Goal: Find specific page/section: Find specific page/section

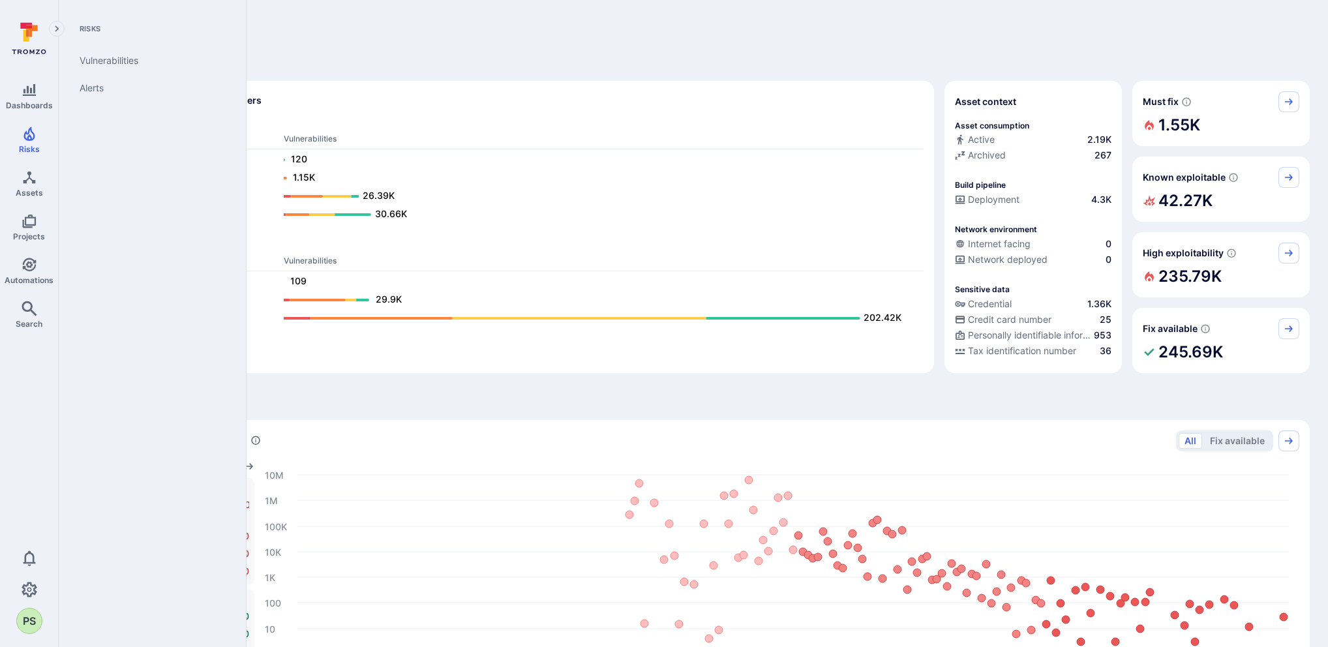
click at [26, 139] on icon "Risks" at bounding box center [28, 134] width 11 height 14
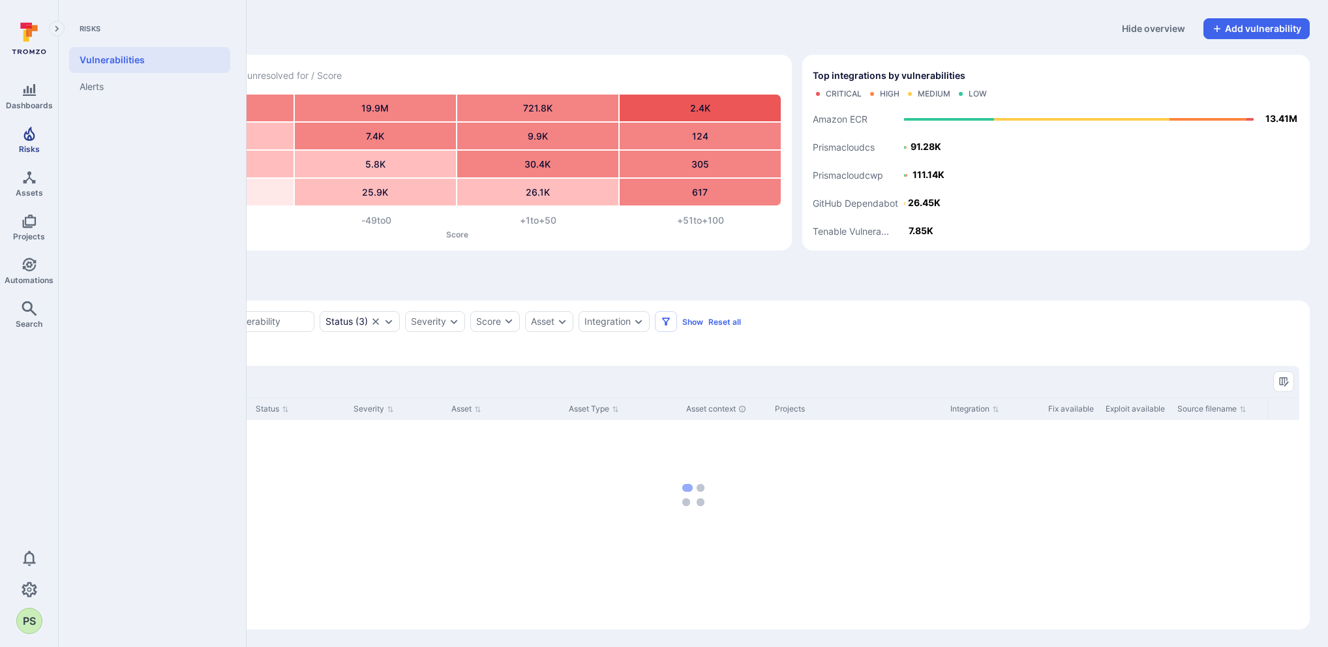
click at [32, 142] on link "Risks" at bounding box center [29, 140] width 58 height 38
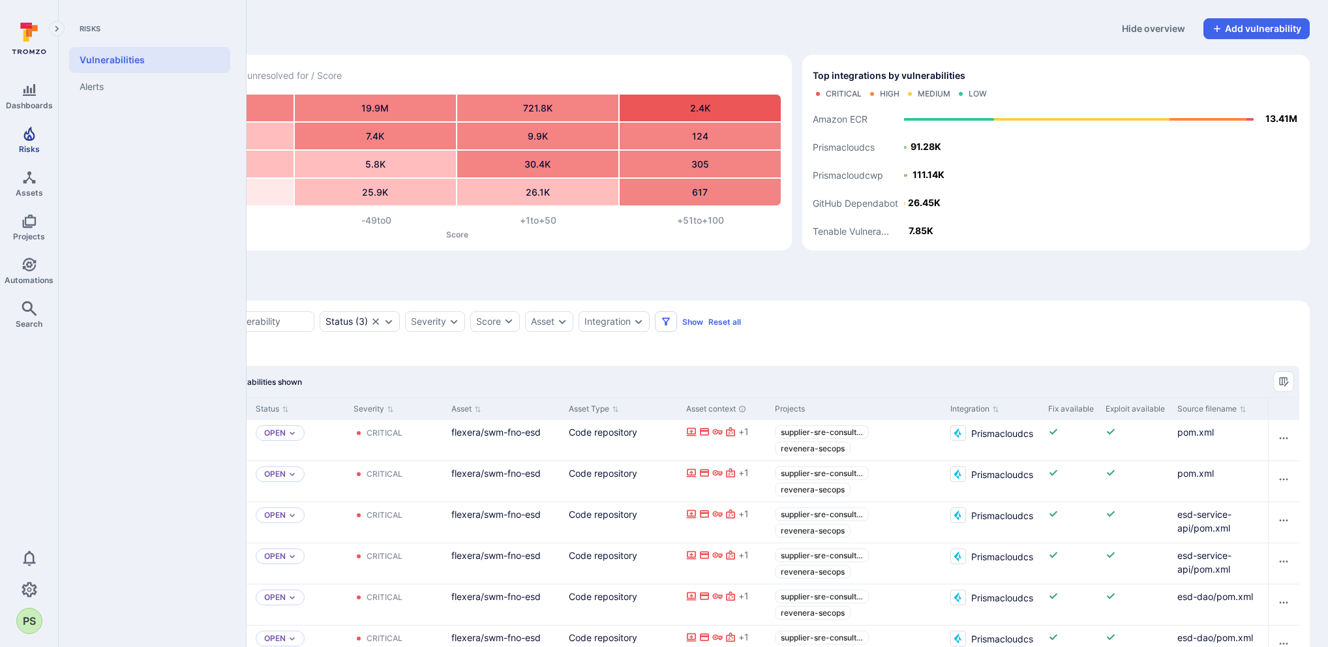
click at [25, 134] on icon "Risks" at bounding box center [30, 134] width 16 height 16
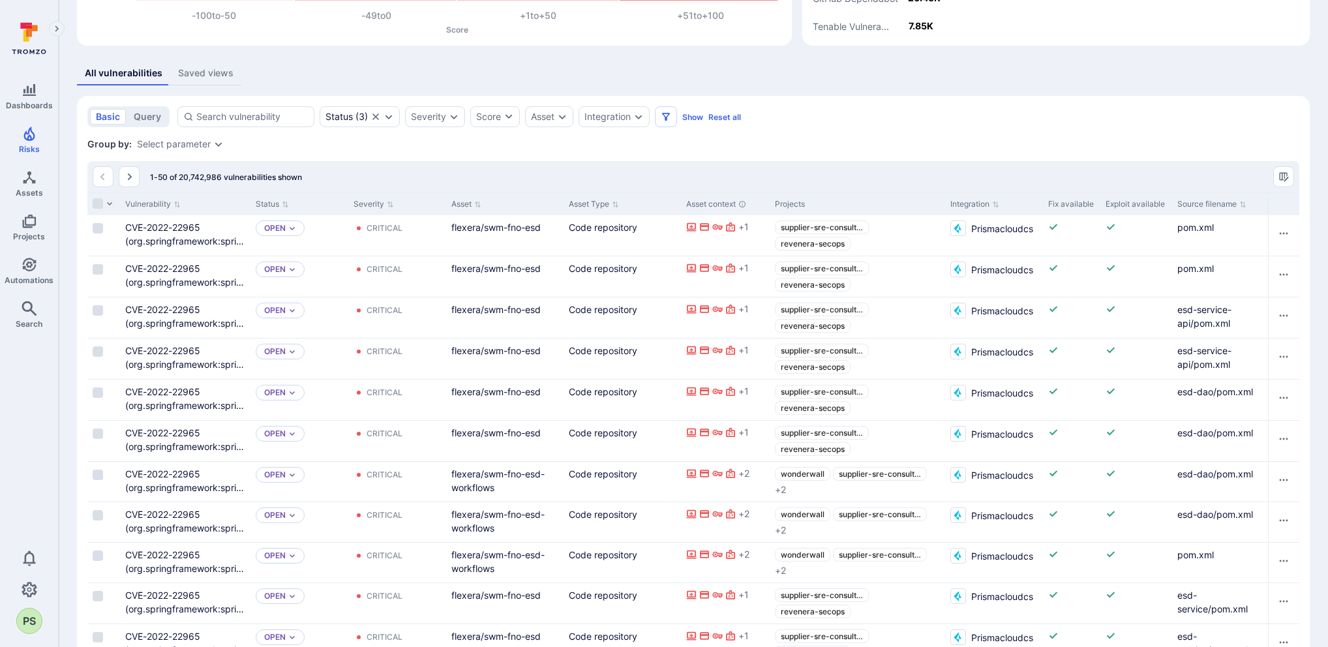
scroll to position [206, 0]
click at [615, 116] on div "Integration" at bounding box center [607, 115] width 46 height 10
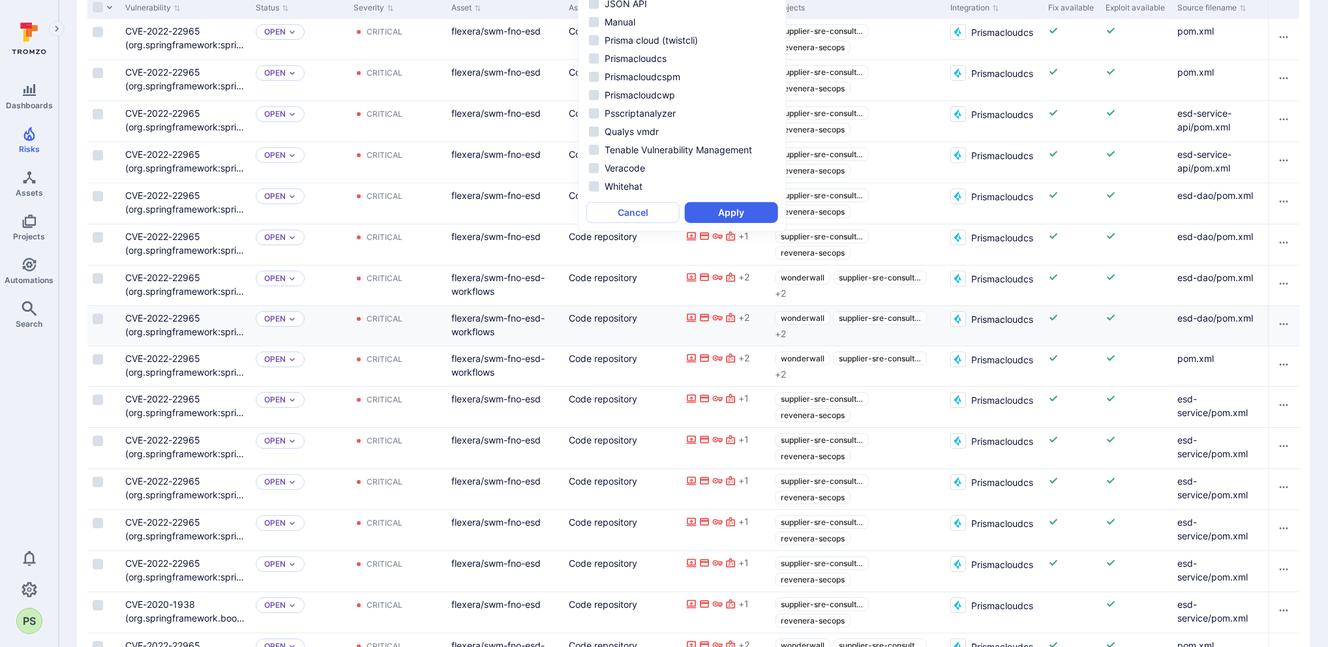
scroll to position [379, 0]
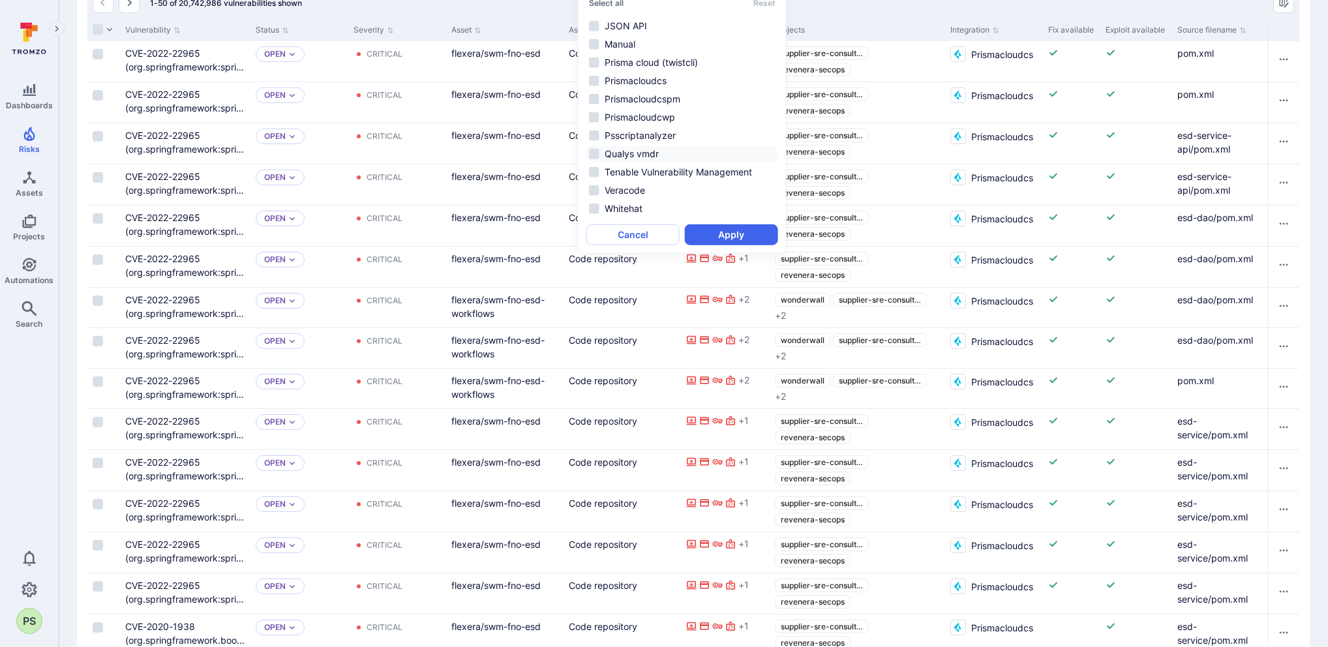
click at [628, 149] on li "Qualys vmdr" at bounding box center [682, 154] width 192 height 16
click at [721, 233] on button "Apply" at bounding box center [731, 234] width 93 height 21
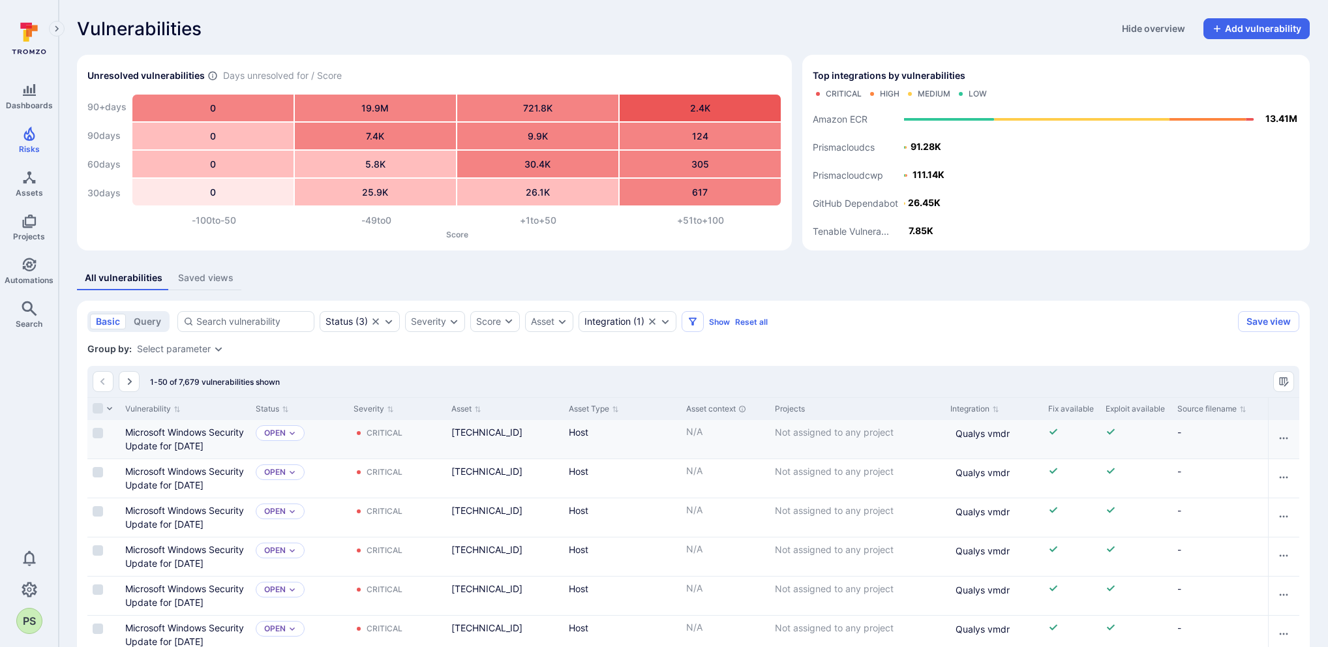
scroll to position [225, 0]
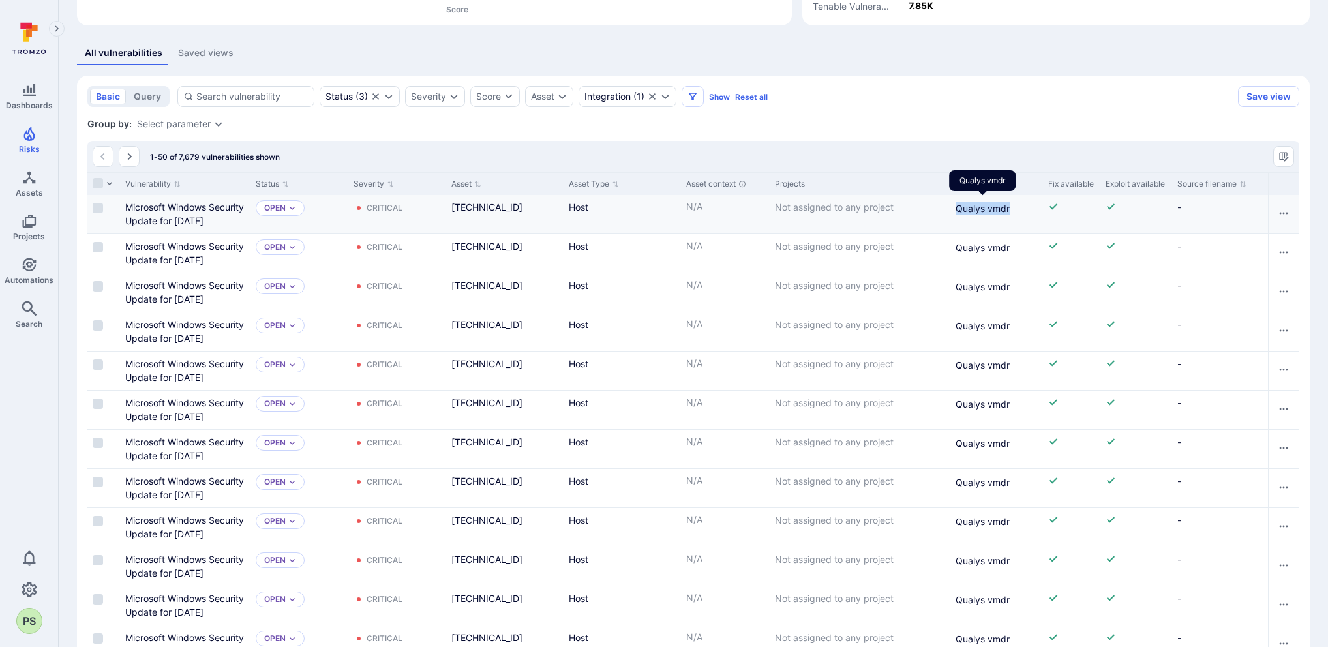
drag, startPoint x: 1010, startPoint y: 207, endPoint x: 958, endPoint y: 207, distance: 52.8
click at [958, 207] on div "Qualys vmdr" at bounding box center [993, 207] width 87 height 15
copy span "Qualys vmdr"
